Goal: Information Seeking & Learning: Learn about a topic

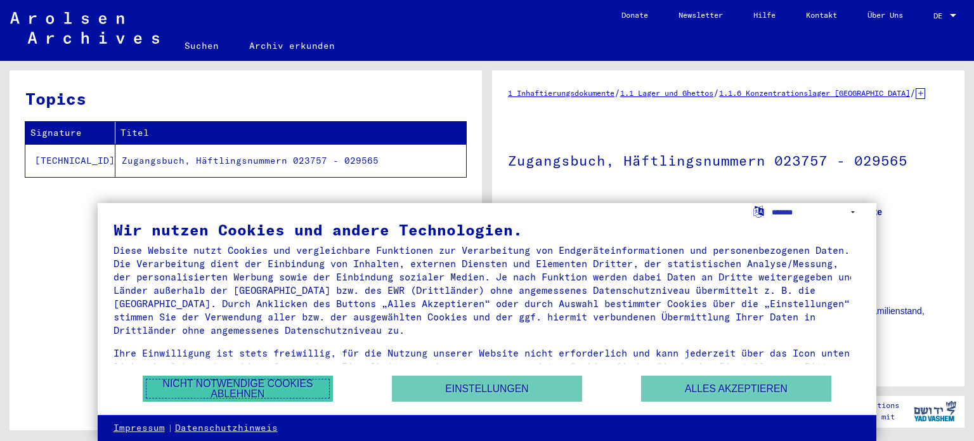
click at [298, 385] on button "Nicht notwendige Cookies ablehnen" at bounding box center [238, 388] width 190 height 26
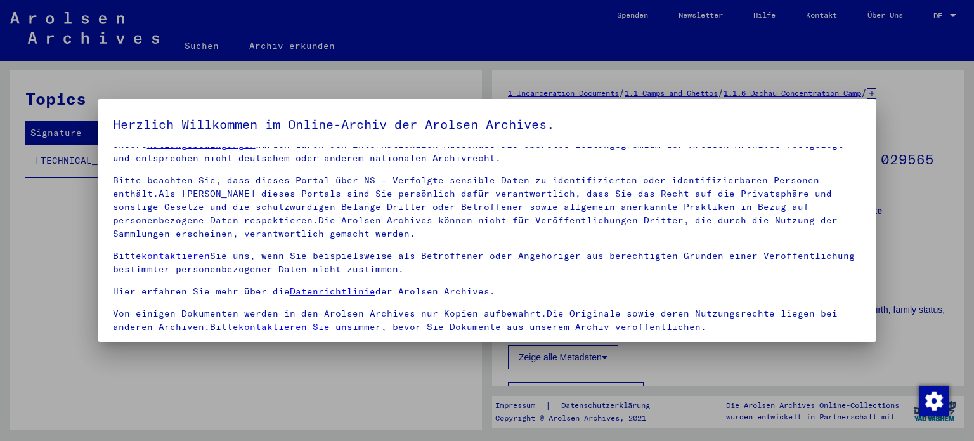
scroll to position [107, 0]
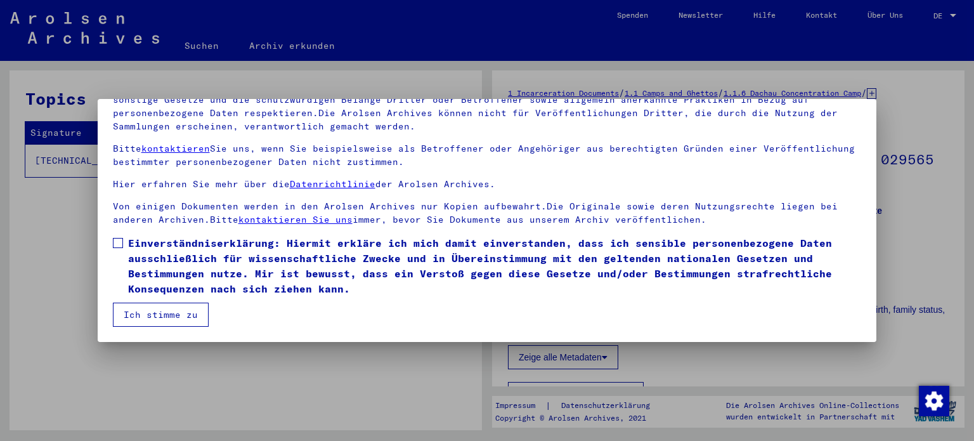
click at [115, 234] on mat-dialog-content "Unsere Nutzungsbedingungen wurden durch den Internationalen Ausschuss als obers…" at bounding box center [487, 183] width 779 height 287
click at [119, 245] on span at bounding box center [118, 243] width 10 height 10
click at [159, 311] on button "Ich stimme zu" at bounding box center [161, 314] width 96 height 24
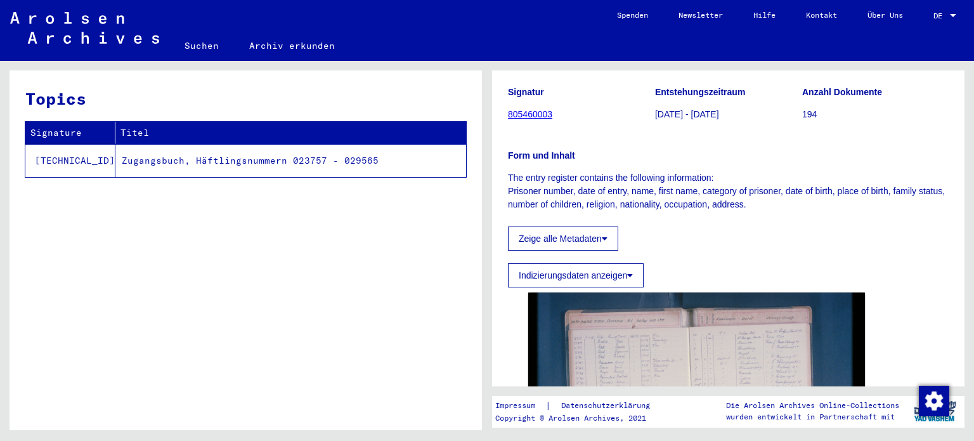
scroll to position [118, 0]
click at [607, 236] on icon at bounding box center [605, 239] width 6 height 9
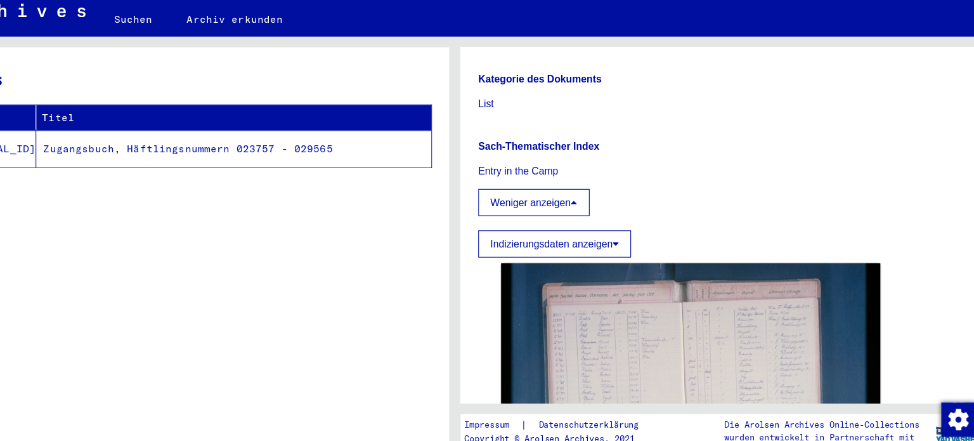
scroll to position [501, 0]
click at [631, 240] on icon at bounding box center [630, 244] width 6 height 9
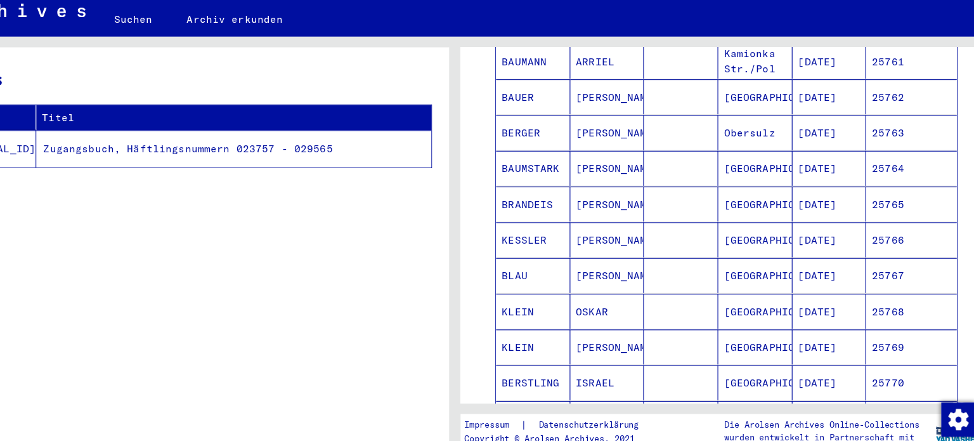
scroll to position [893, 0]
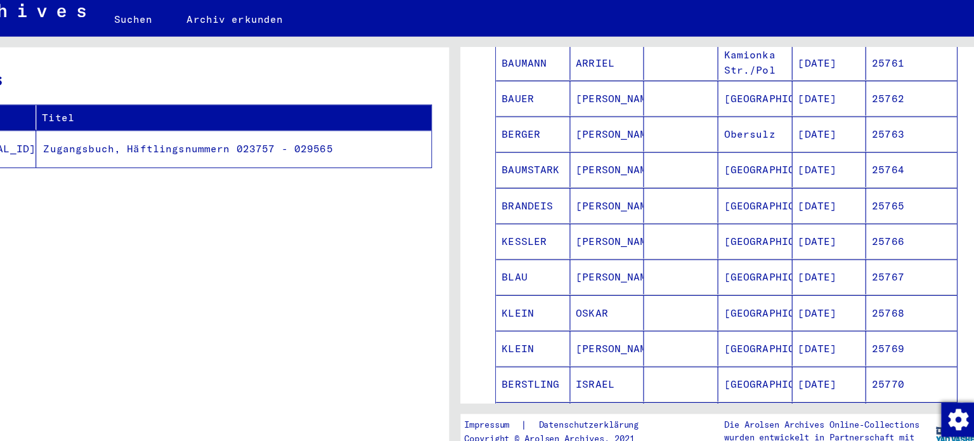
click at [548, 237] on mat-cell "KESSLER" at bounding box center [557, 242] width 66 height 31
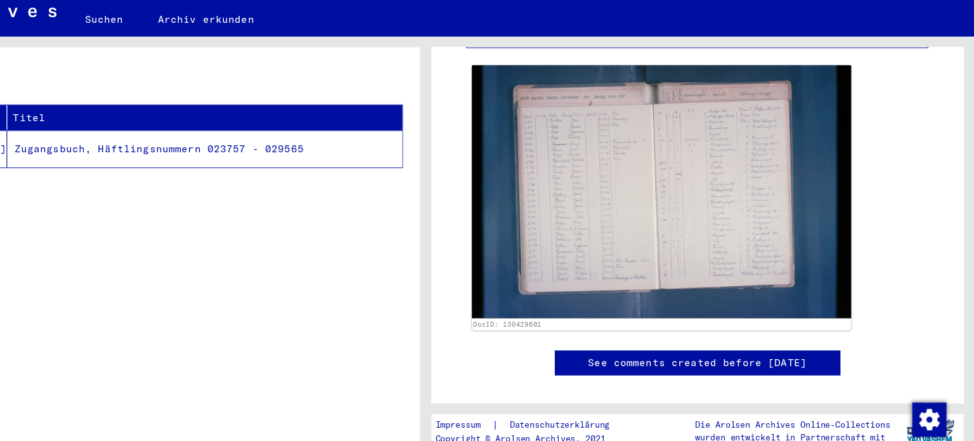
scroll to position [1683, 0]
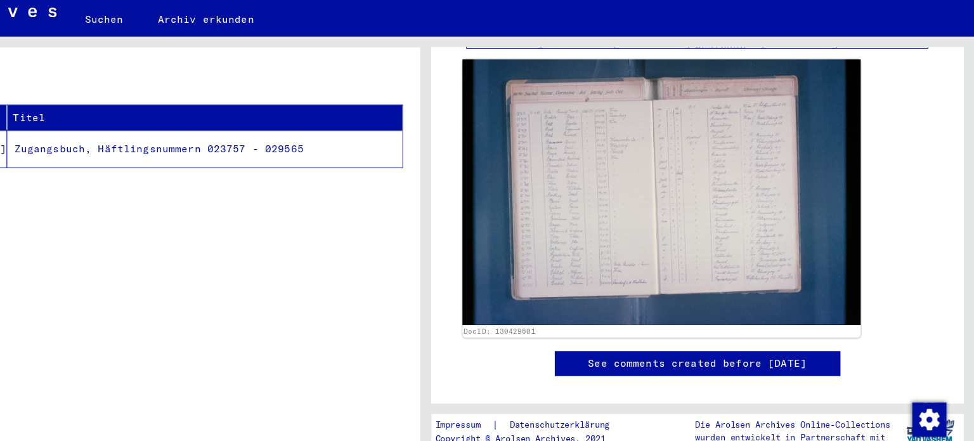
click at [648, 183] on img at bounding box center [697, 199] width 354 height 236
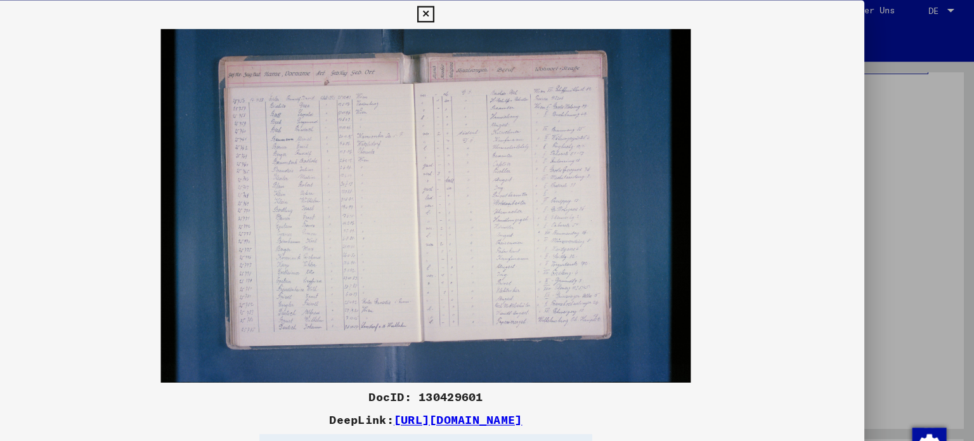
click at [553, 375] on link "[URL][DOMAIN_NAME]" at bounding box center [515, 378] width 114 height 13
click at [484, 17] on icon at bounding box center [486, 18] width 15 height 15
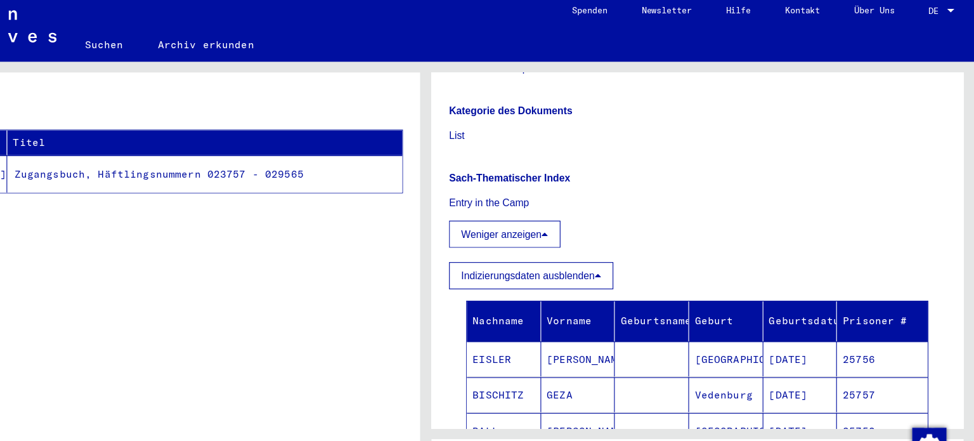
scroll to position [495, 0]
click at [599, 213] on button "Weniger anzeigen" at bounding box center [557, 214] width 99 height 24
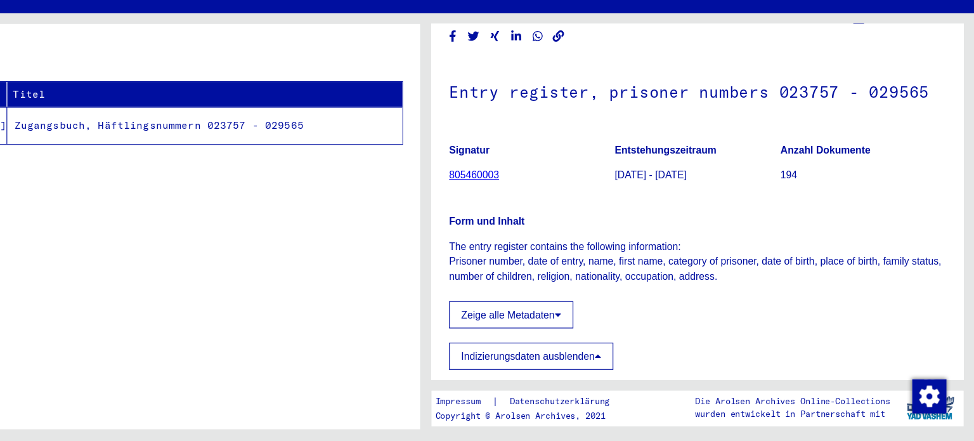
scroll to position [0, 0]
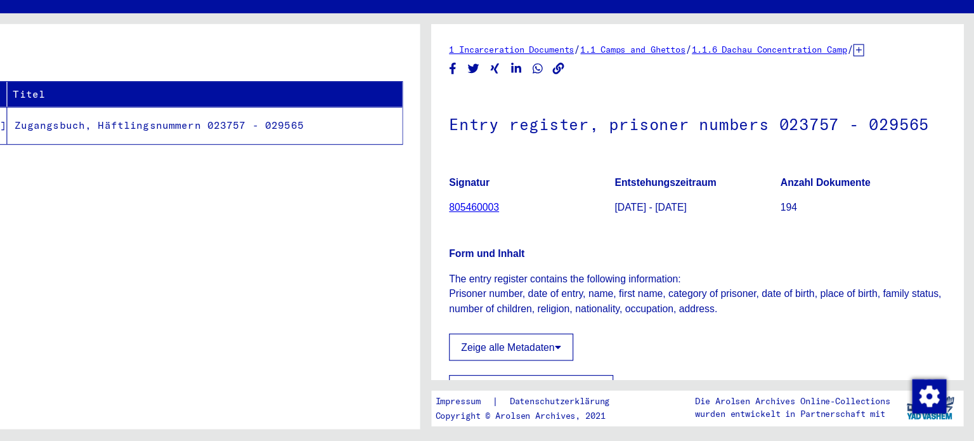
click at [526, 234] on link "805460003" at bounding box center [530, 233] width 44 height 10
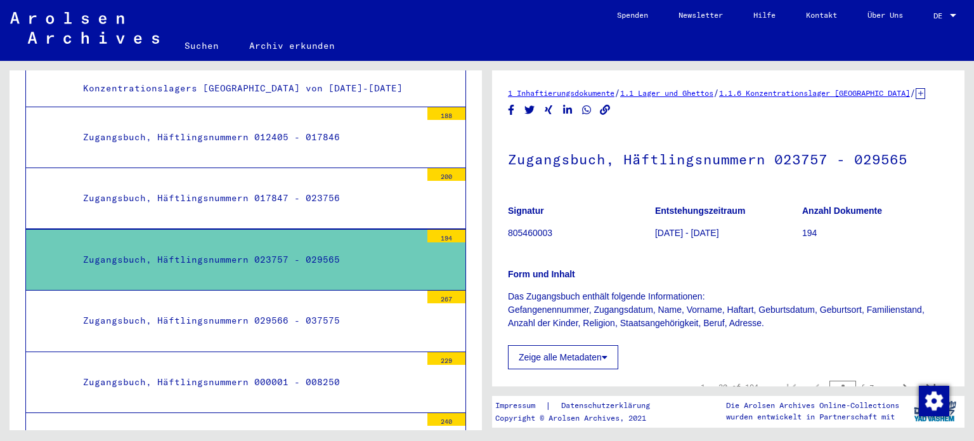
click at [309, 256] on div "Zugangsbuch, Häftlingsnummern 023757 - 029565" at bounding box center [247, 259] width 347 height 25
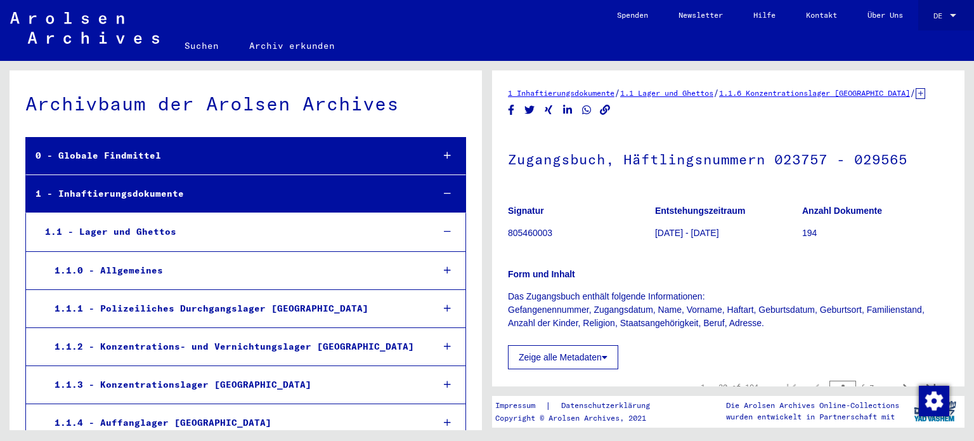
click at [952, 16] on div at bounding box center [953, 15] width 6 height 3
click at [922, 18] on span "English" at bounding box center [920, 23] width 31 height 10
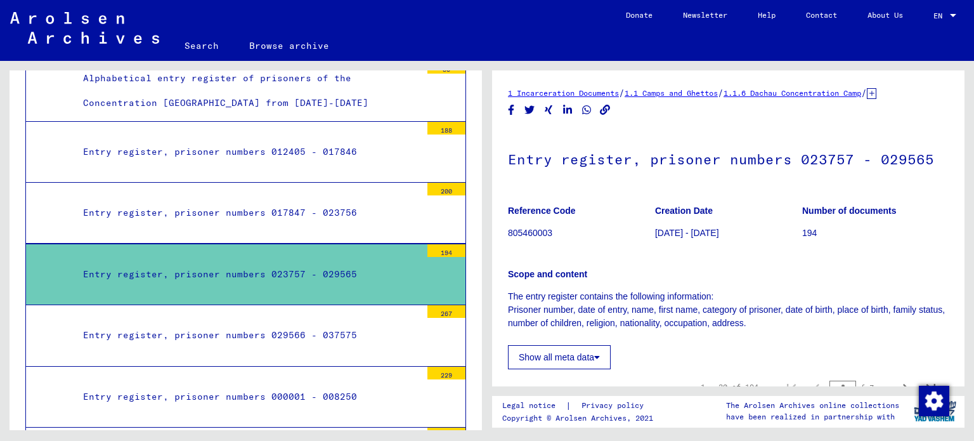
click at [236, 268] on div "Entry register, prisoner numbers 023757 - 029565" at bounding box center [247, 274] width 347 height 25
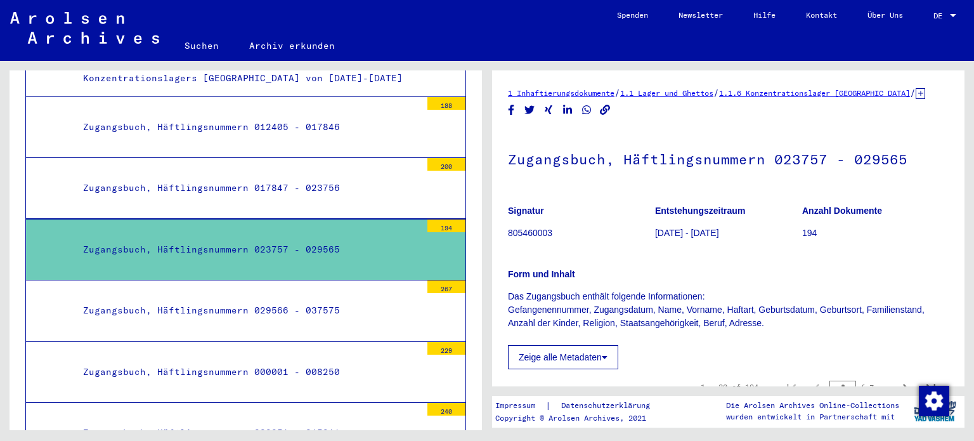
scroll to position [671, 0]
